Goal: Task Accomplishment & Management: Manage account settings

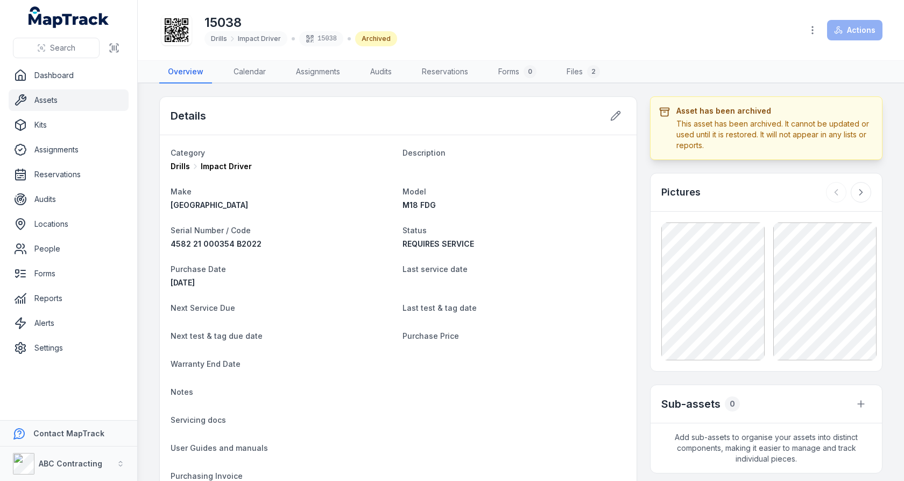
click at [55, 93] on link "Assets" at bounding box center [69, 100] width 120 height 22
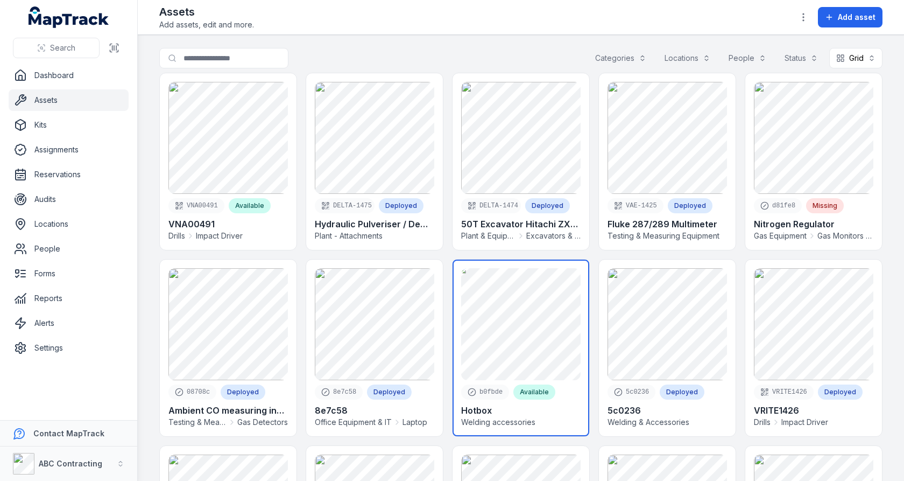
click at [566, 323] on link at bounding box center [521, 347] width 137 height 177
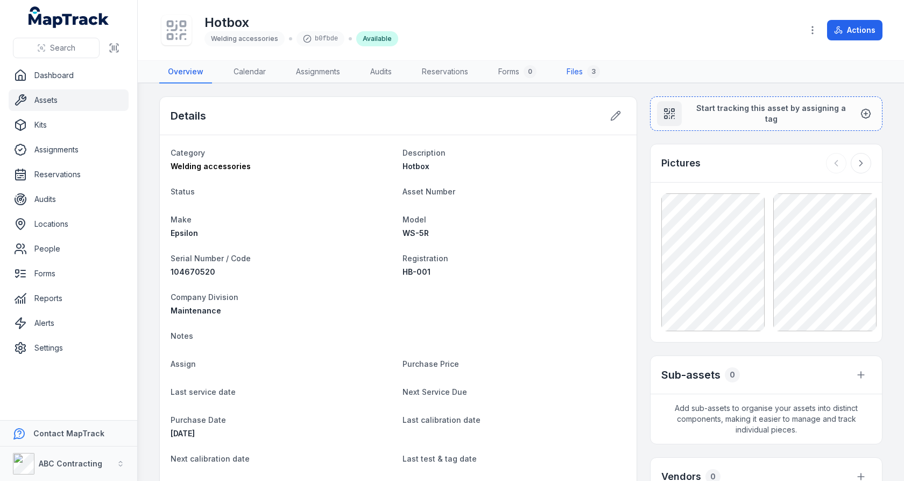
click at [574, 67] on link "Files 3" at bounding box center [583, 72] width 51 height 23
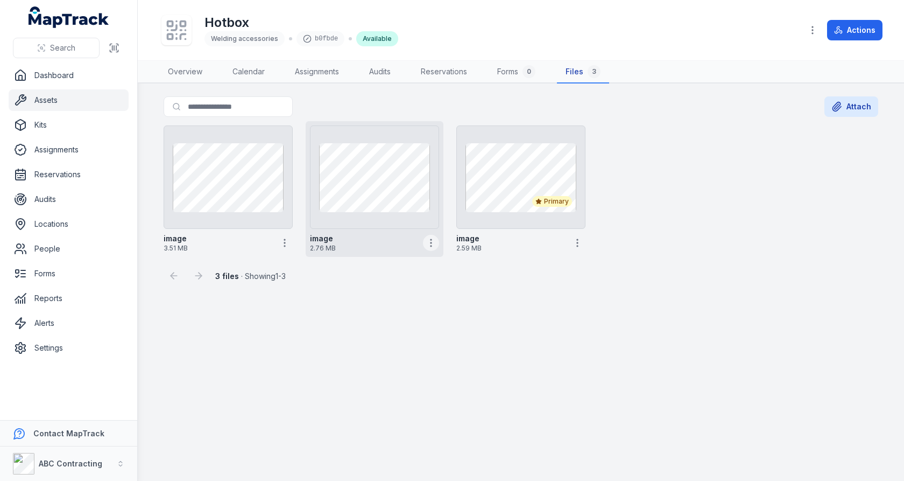
click at [435, 243] on icon "button" at bounding box center [431, 242] width 11 height 11
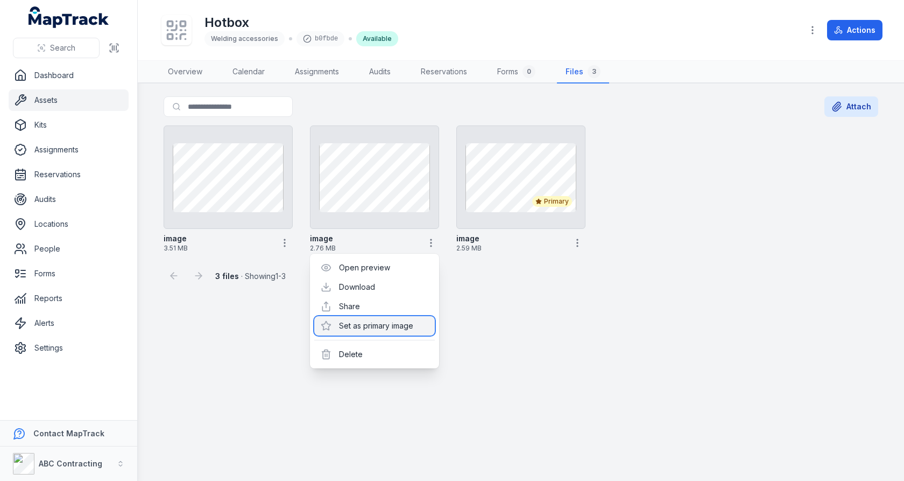
click at [393, 320] on div "Set as primary image" at bounding box center [374, 325] width 121 height 19
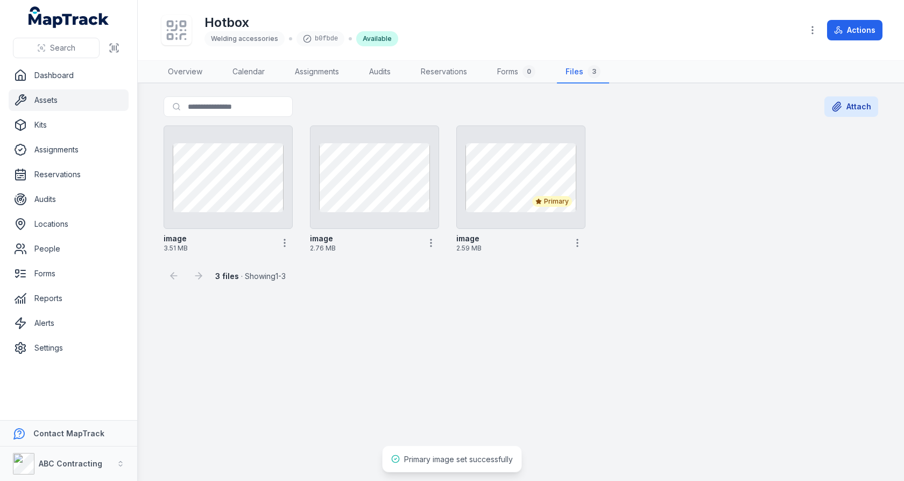
click at [501, 320] on main "Search for files Attach image 3.51 MB image 2.76 MB Primary image 2.59 MB 3 fil…" at bounding box center [521, 281] width 766 height 397
